Goal: Check status

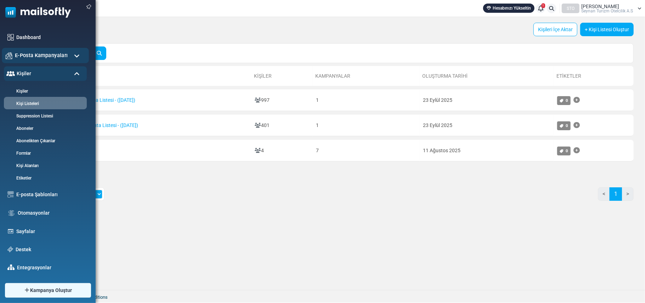
click at [72, 57] on div "E-Posta Kampanyaları" at bounding box center [45, 55] width 87 height 15
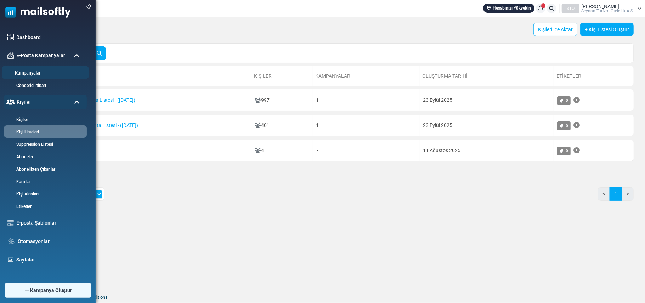
click at [32, 72] on link "Kampanyalar" at bounding box center [44, 73] width 85 height 7
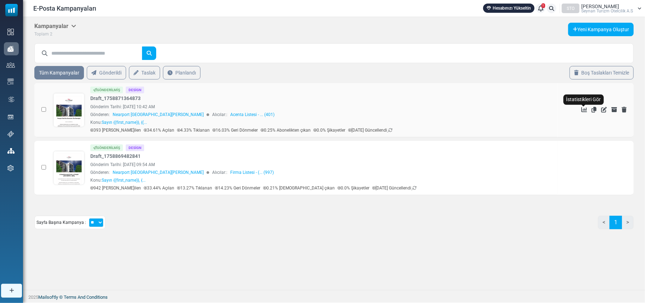
click at [583, 109] on icon "İstatistikleri Gör" at bounding box center [585, 110] width 6 height 6
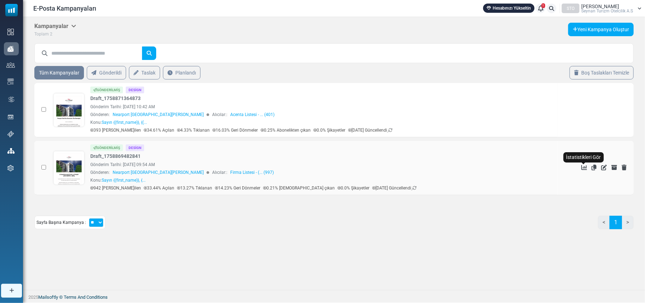
click at [584, 169] on icon "İstatistikleri Gör" at bounding box center [585, 167] width 6 height 6
